Goal: Transaction & Acquisition: Purchase product/service

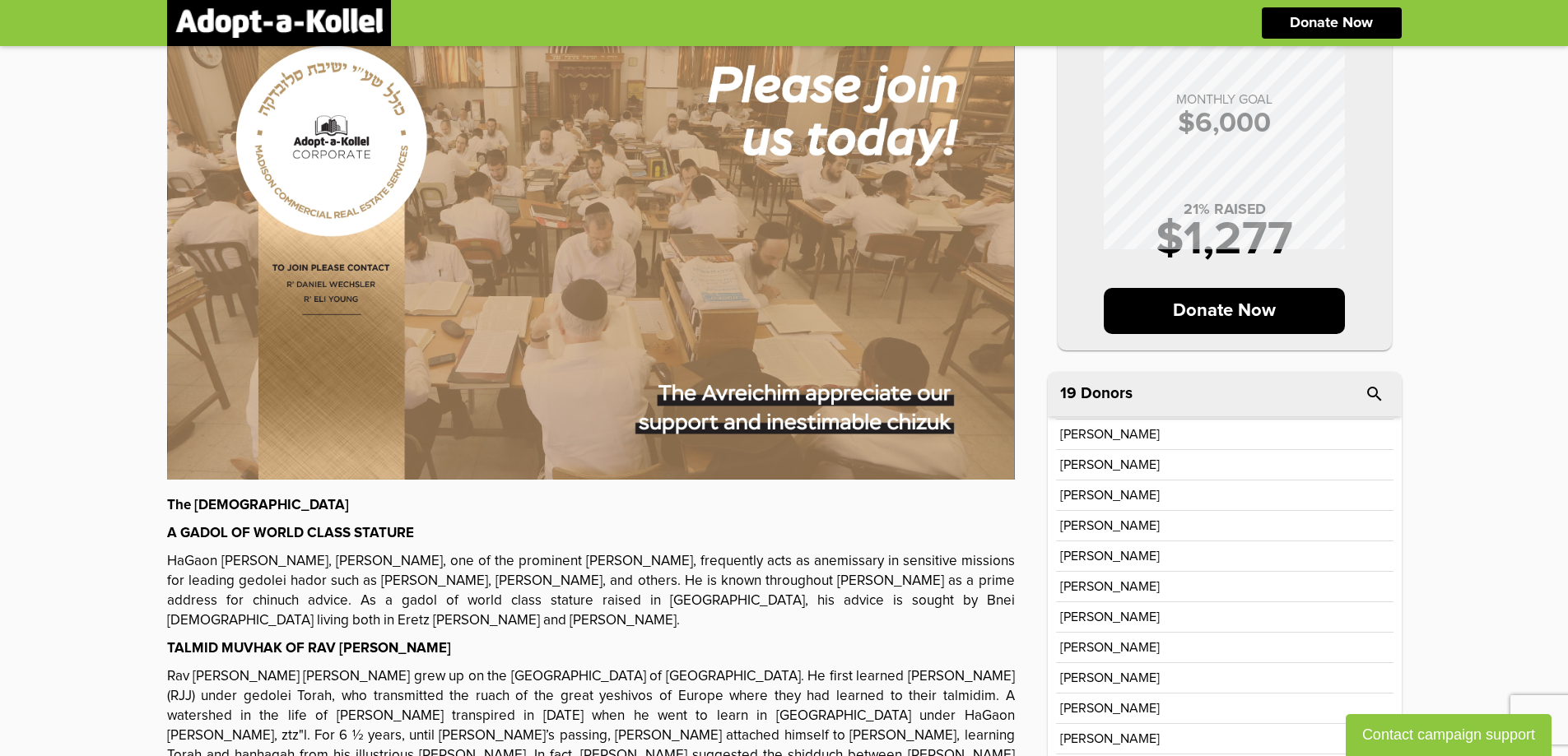
scroll to position [151, 0]
click at [1250, 289] on p "Donate Now" at bounding box center [1225, 311] width 241 height 46
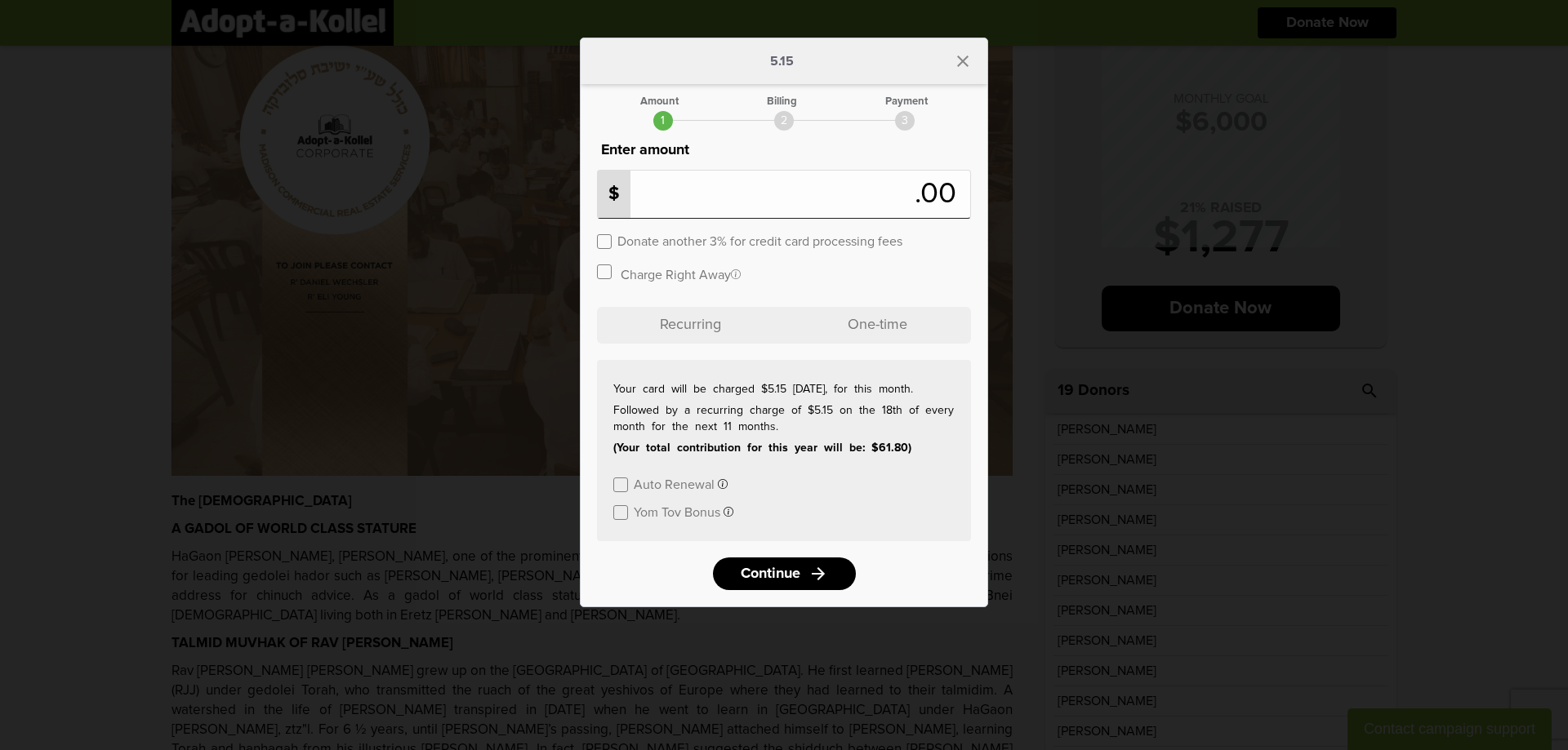
click at [608, 236] on label at bounding box center [604, 241] width 15 height 15
drag, startPoint x: 899, startPoint y: 200, endPoint x: 909, endPoint y: 200, distance: 10.0
click at [909, 200] on input "*" at bounding box center [759, 194] width 311 height 36
click at [600, 246] on label at bounding box center [604, 241] width 15 height 15
click at [948, 194] on span ".00" at bounding box center [939, 195] width 50 height 29
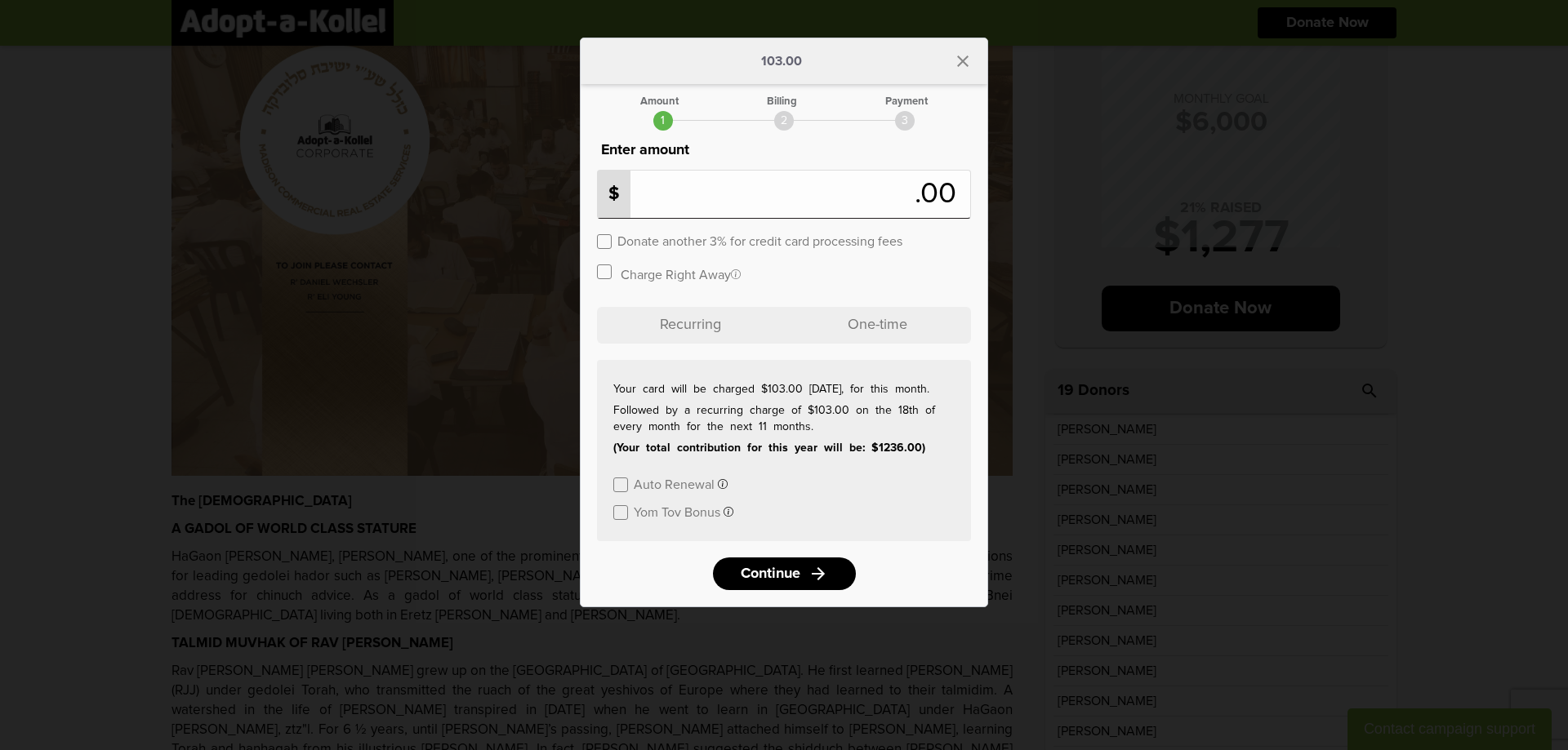
click at [948, 194] on span ".00" at bounding box center [939, 195] width 50 height 29
drag, startPoint x: 862, startPoint y: 195, endPoint x: 960, endPoint y: 202, distance: 98.2
click at [960, 202] on div "$ *** .00" at bounding box center [784, 195] width 374 height 49
type input "**"
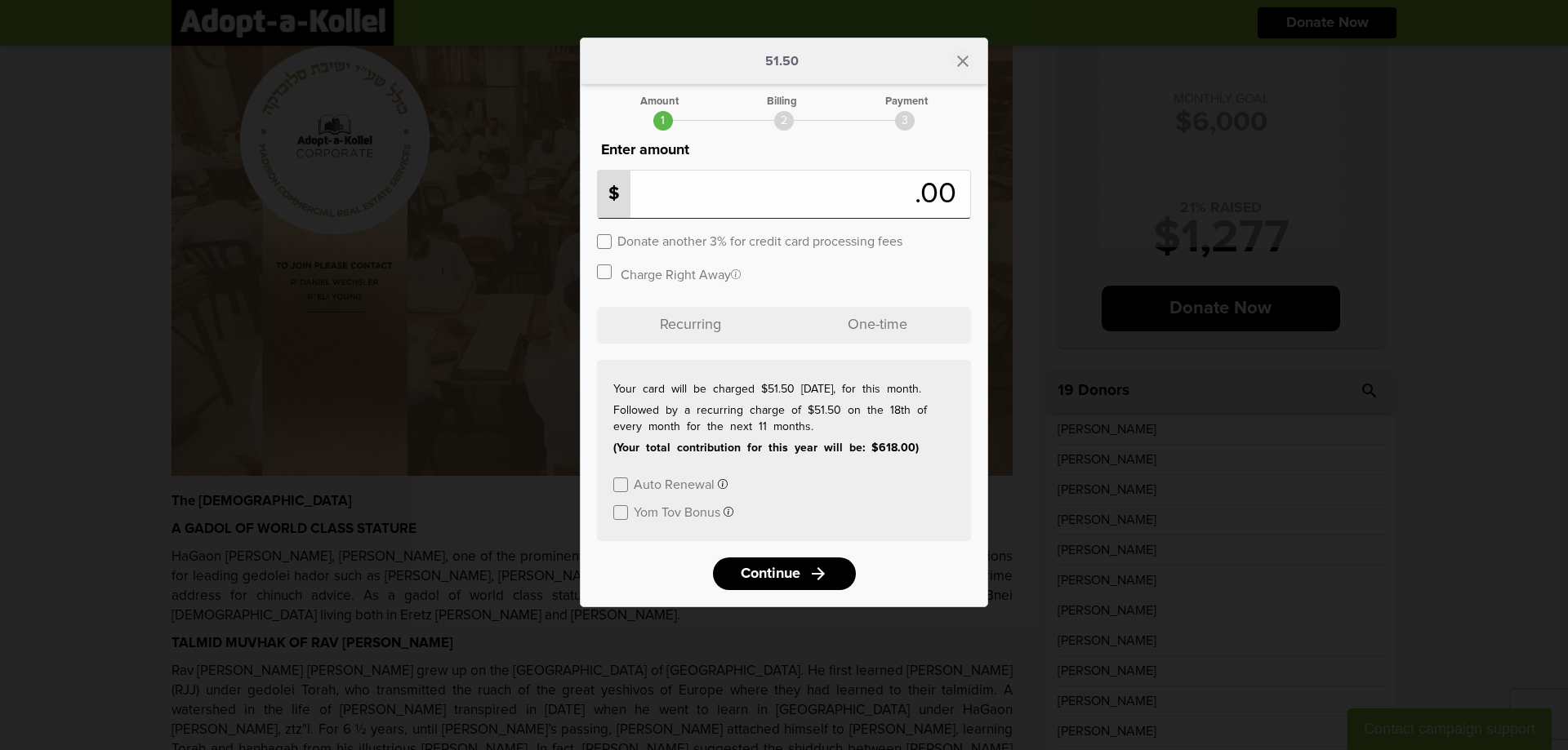
click at [961, 62] on icon "close" at bounding box center [963, 61] width 19 height 19
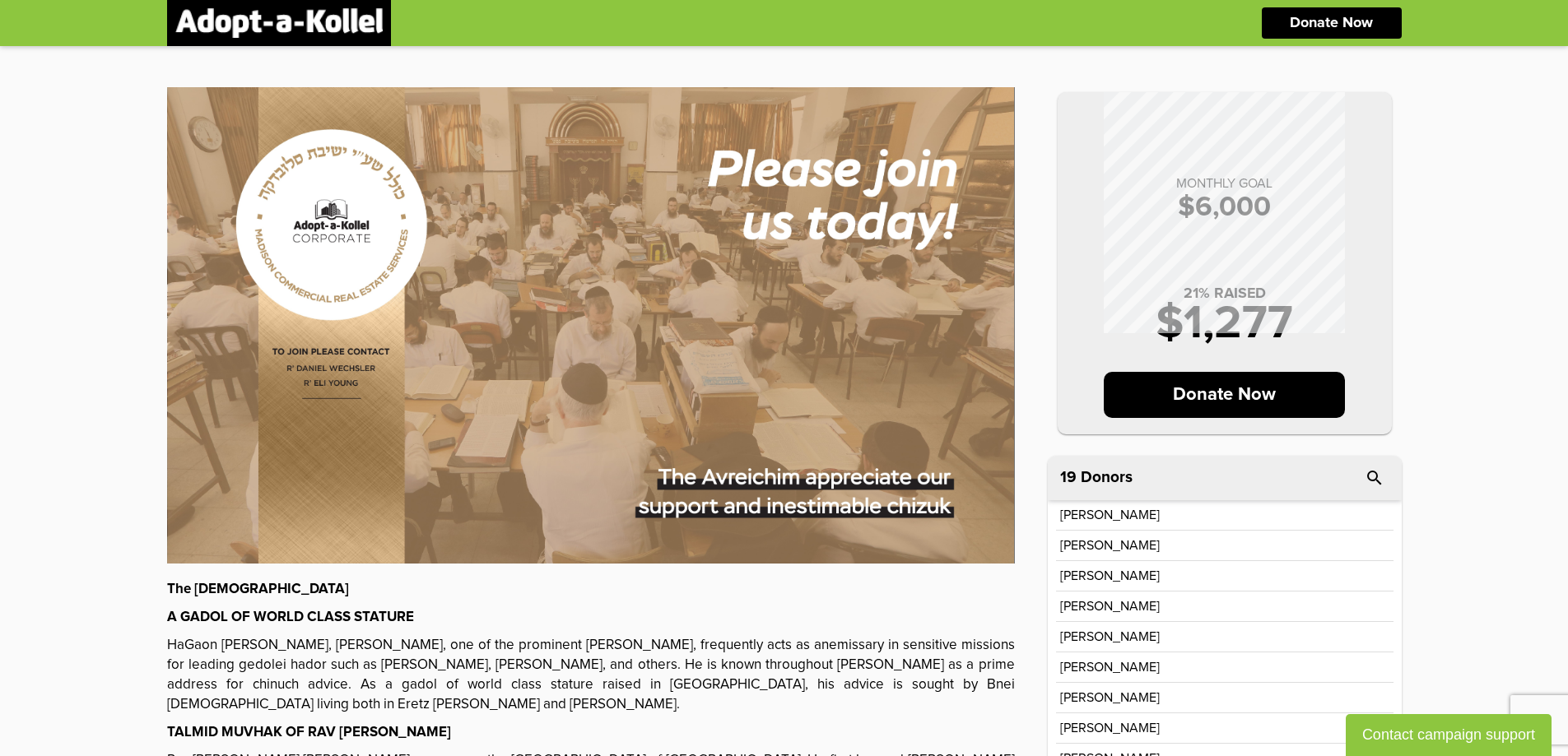
drag, startPoint x: 134, startPoint y: 74, endPoint x: 479, endPoint y: 162, distance: 356.0
drag, startPoint x: 172, startPoint y: 69, endPoint x: 365, endPoint y: 101, distance: 195.6
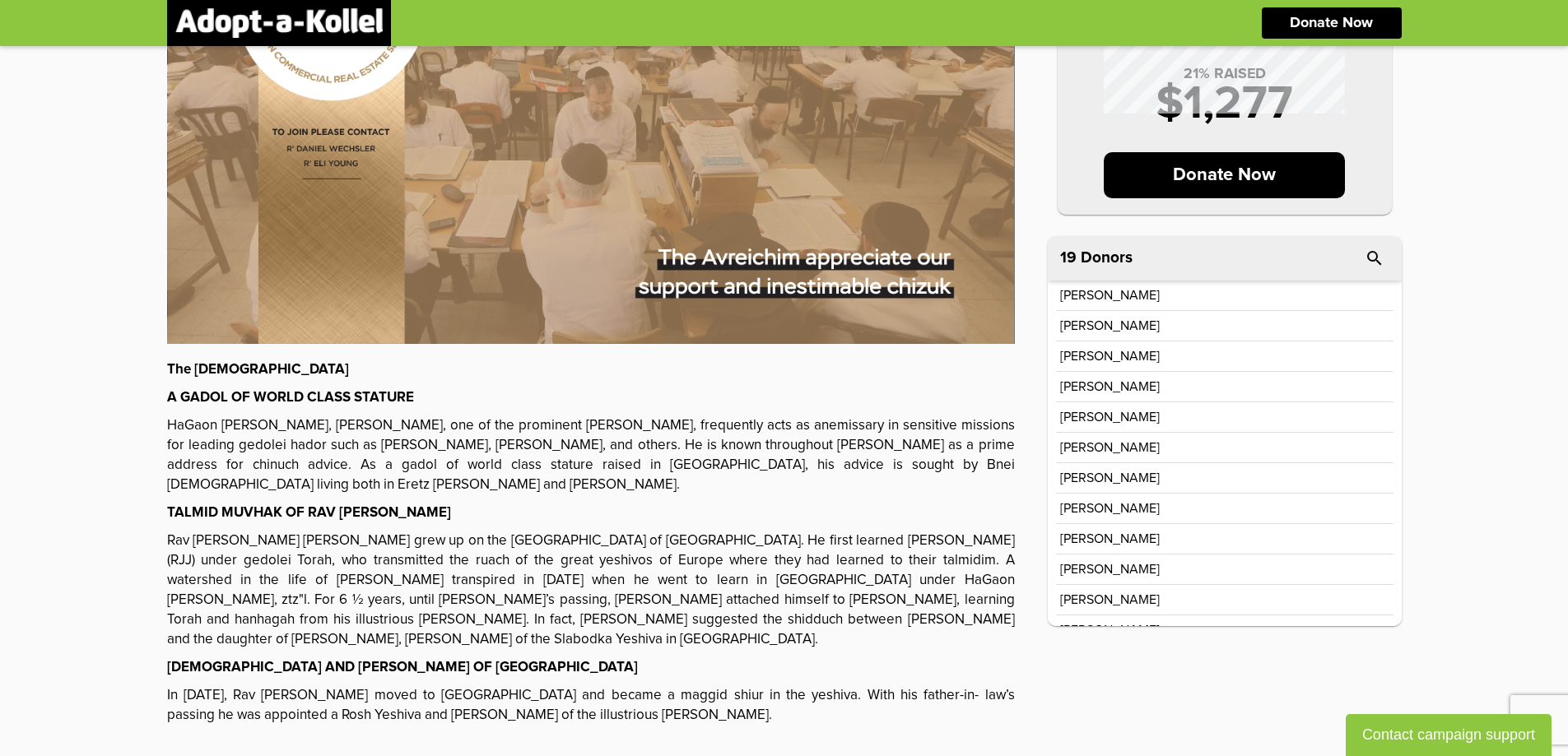
scroll to position [247, 0]
